Goal: Find specific page/section: Find specific page/section

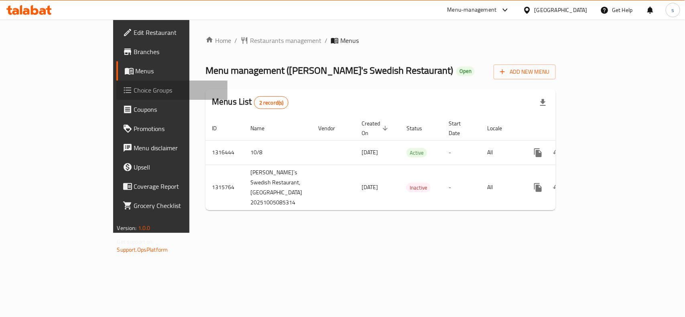
click at [134, 90] on span "Choice Groups" at bounding box center [177, 90] width 87 height 10
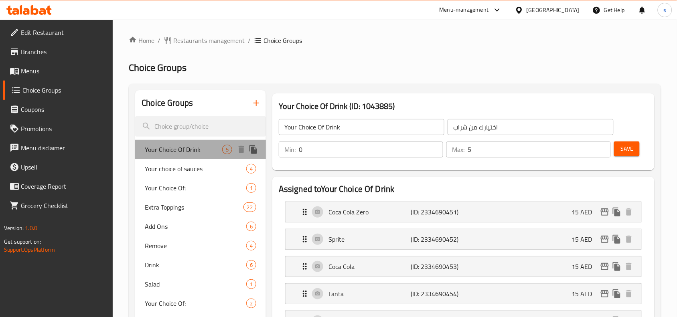
click at [181, 147] on span "Your Choice Of Drink" at bounding box center [183, 150] width 77 height 10
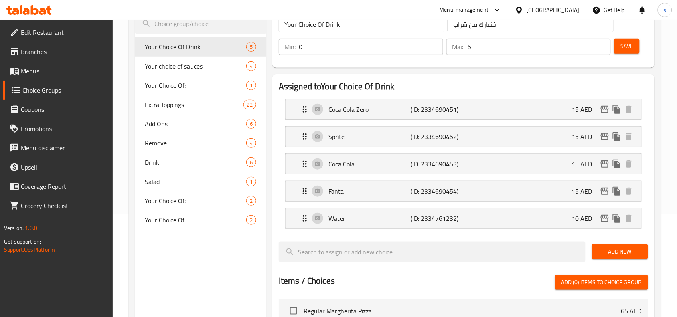
scroll to position [100, 0]
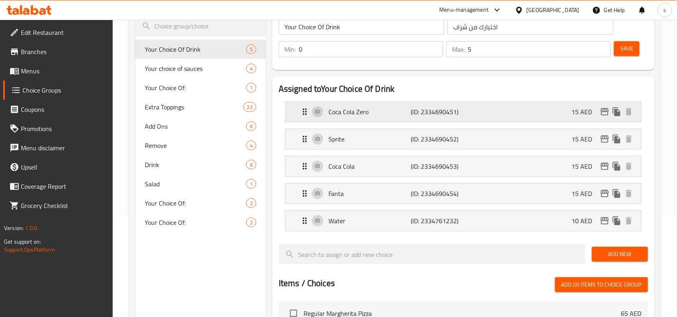
click at [305, 113] on icon "Expand" at bounding box center [305, 112] width 10 height 10
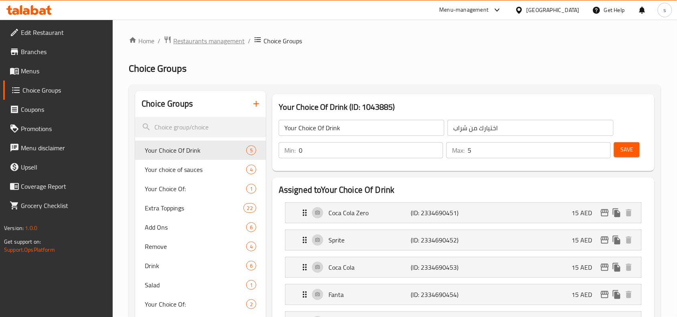
click at [201, 43] on span "Restaurants management" at bounding box center [208, 41] width 71 height 10
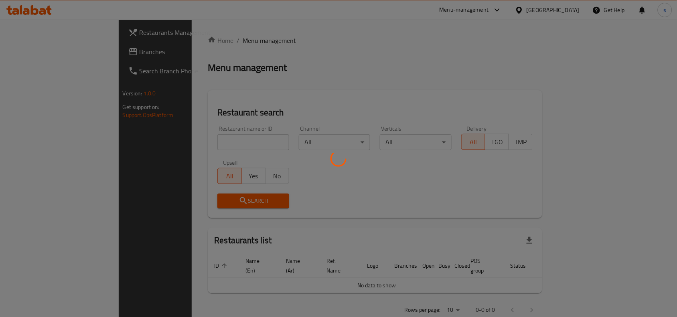
click at [35, 47] on div at bounding box center [338, 158] width 677 height 317
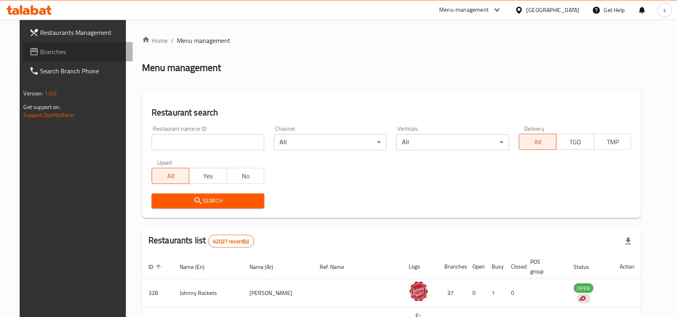
click at [41, 47] on span "Branches" at bounding box center [84, 52] width 86 height 10
